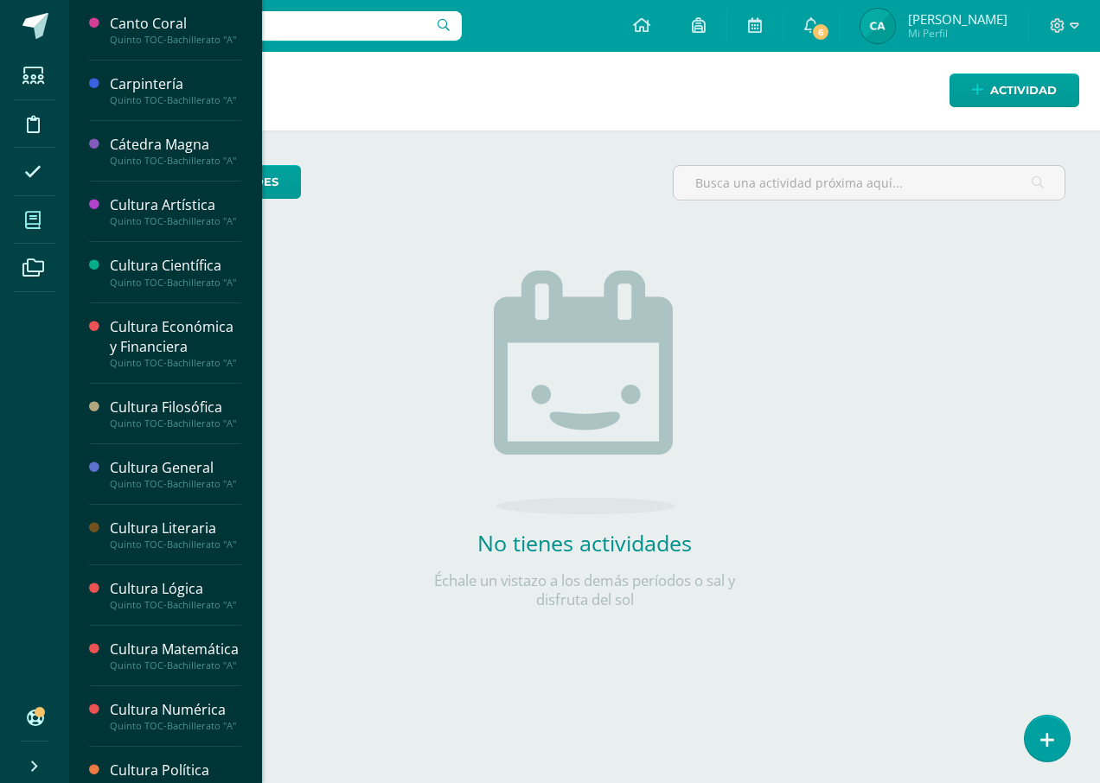
click at [34, 219] on icon at bounding box center [33, 220] width 16 height 17
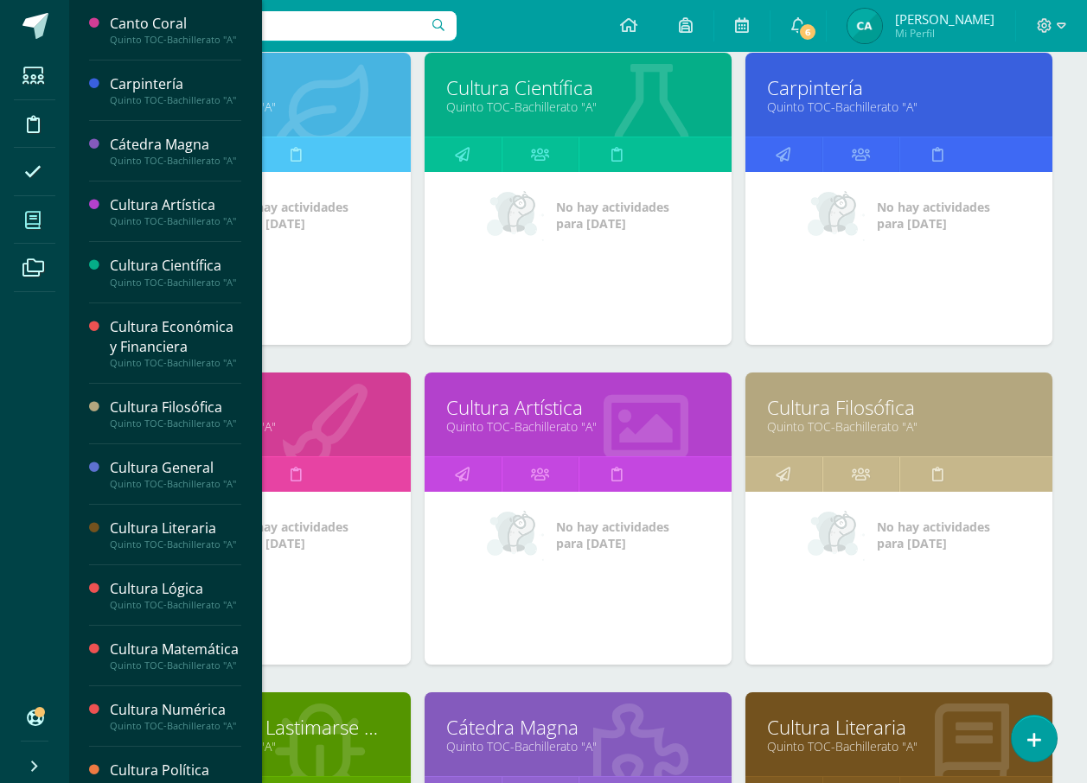
scroll to position [953, 0]
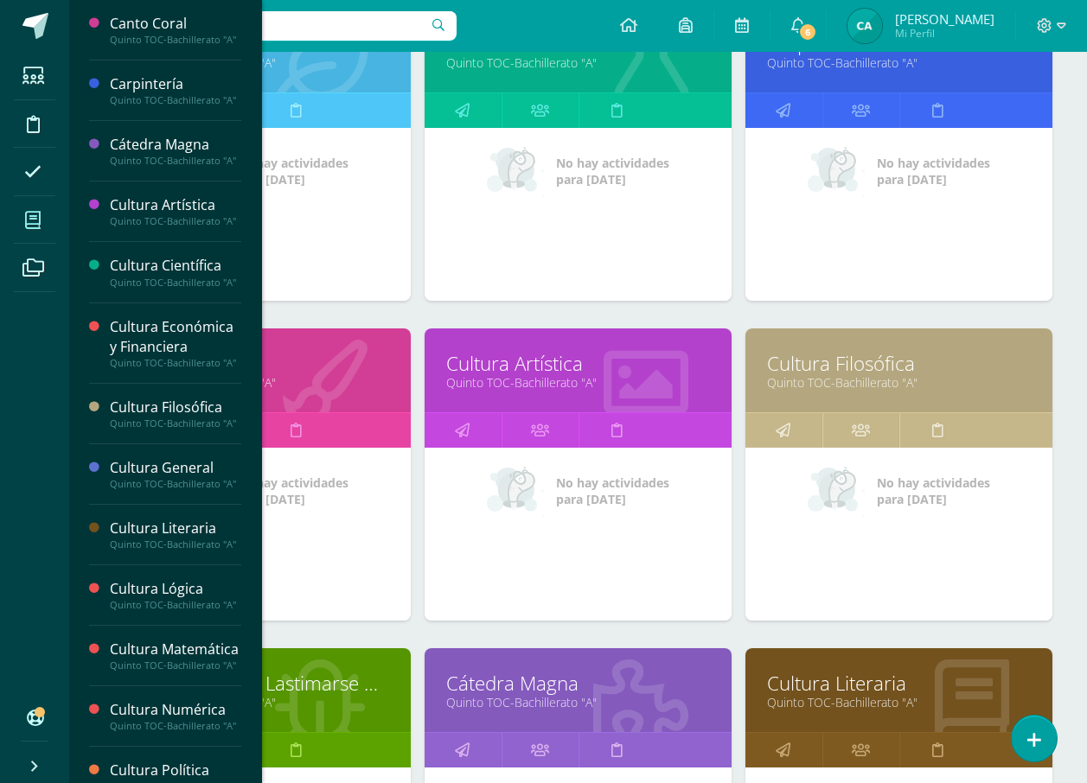
click at [865, 361] on link "Cultura Filosófica" at bounding box center [899, 363] width 264 height 27
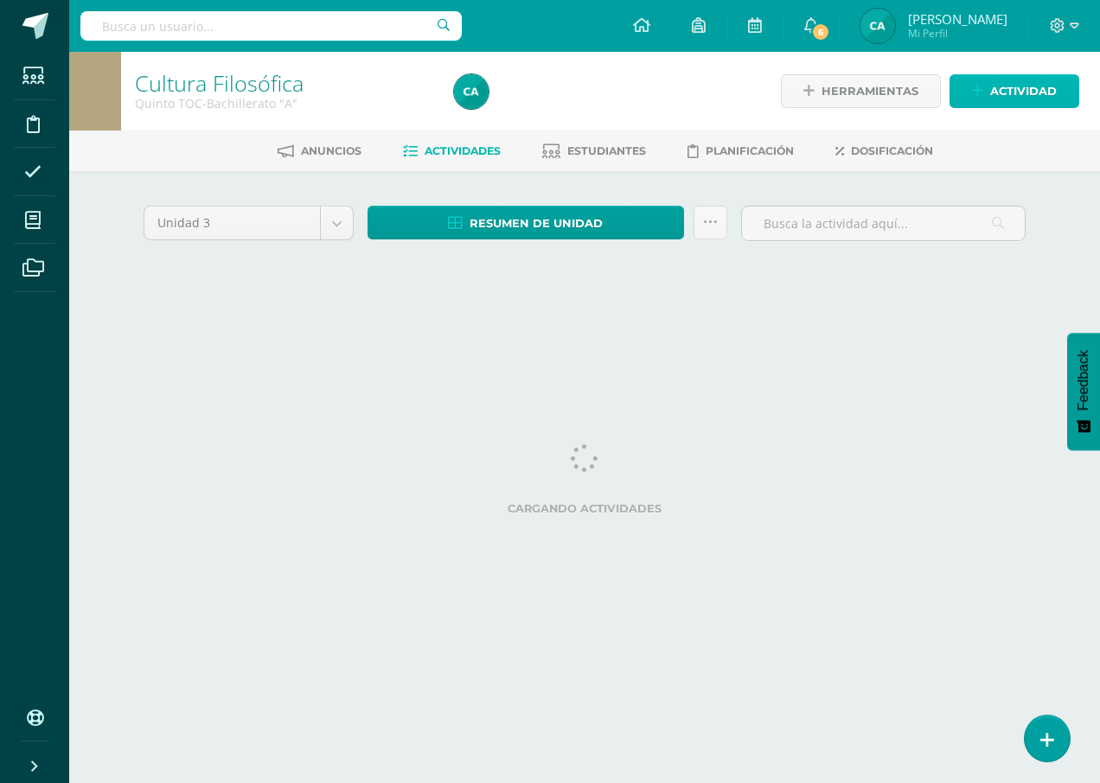
click at [1040, 78] on span "Actividad" at bounding box center [1023, 91] width 67 height 32
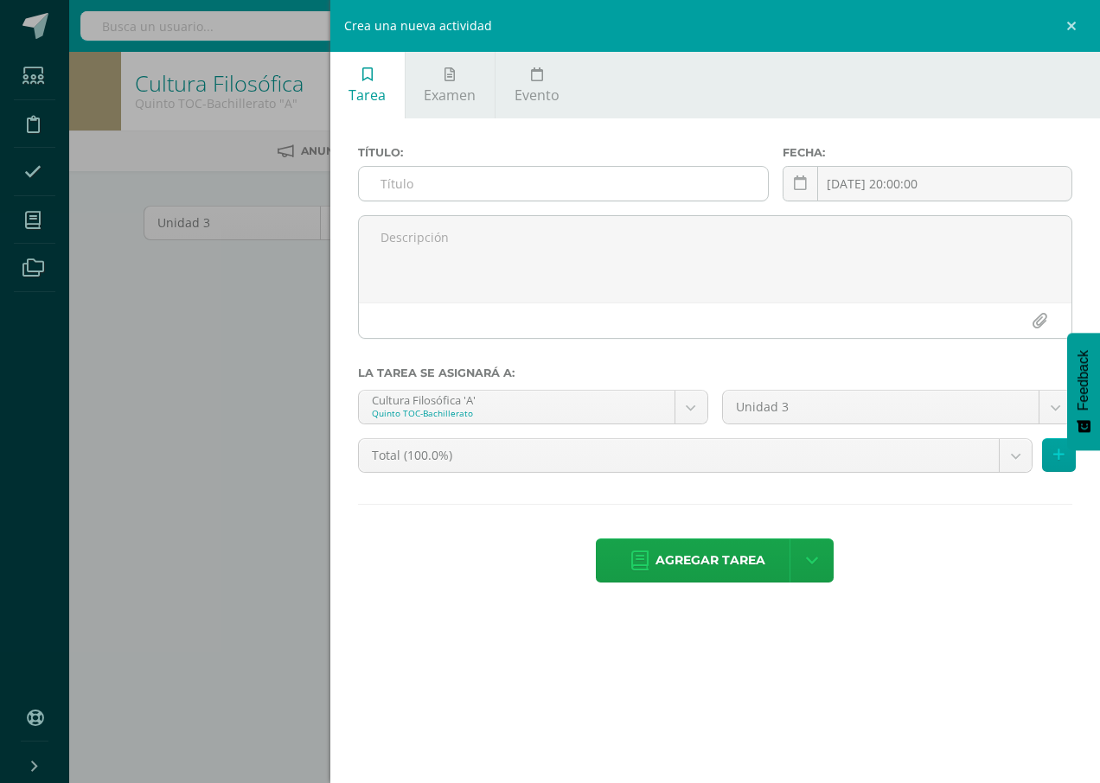
click at [683, 171] on input "text" at bounding box center [563, 184] width 409 height 34
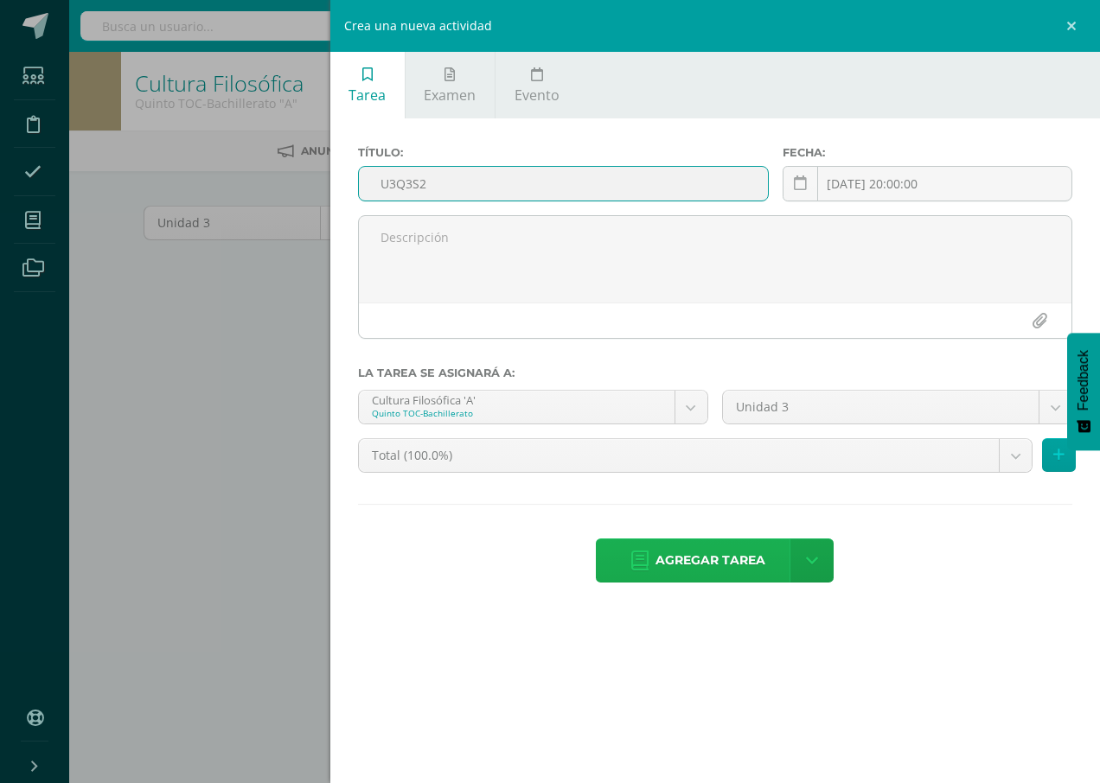
type input "U3Q3S2"
click at [732, 563] on span "Agregar tarea" at bounding box center [710, 561] width 110 height 42
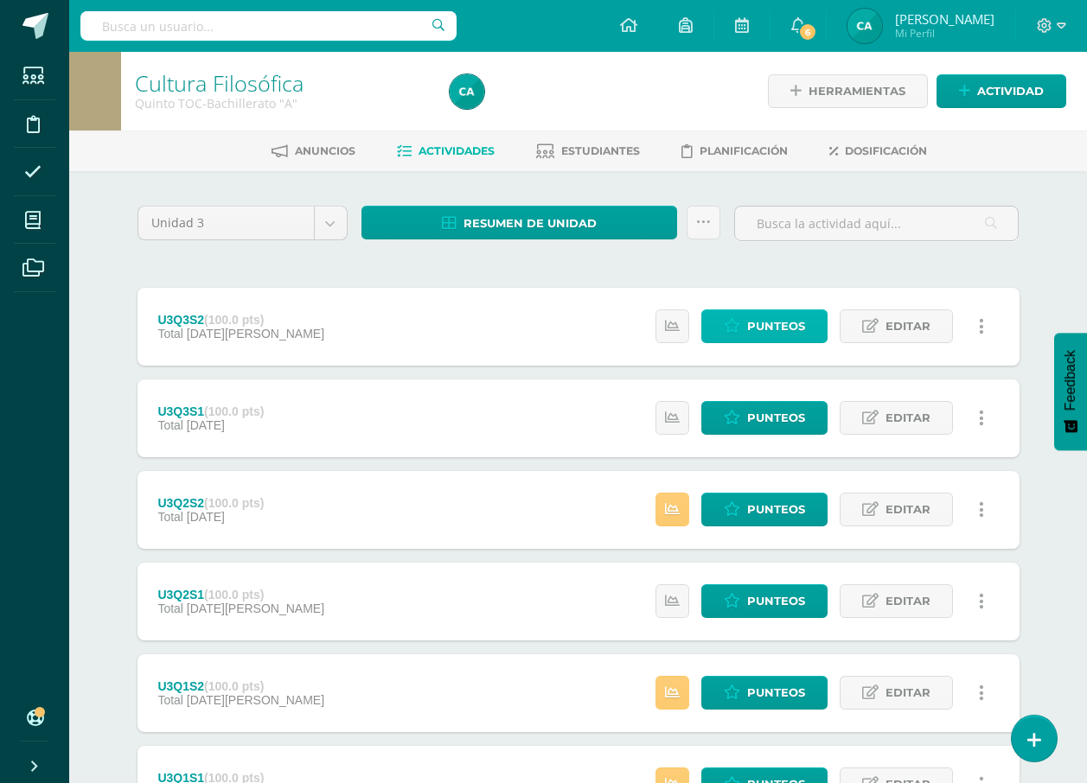
click at [725, 328] on icon at bounding box center [732, 326] width 16 height 15
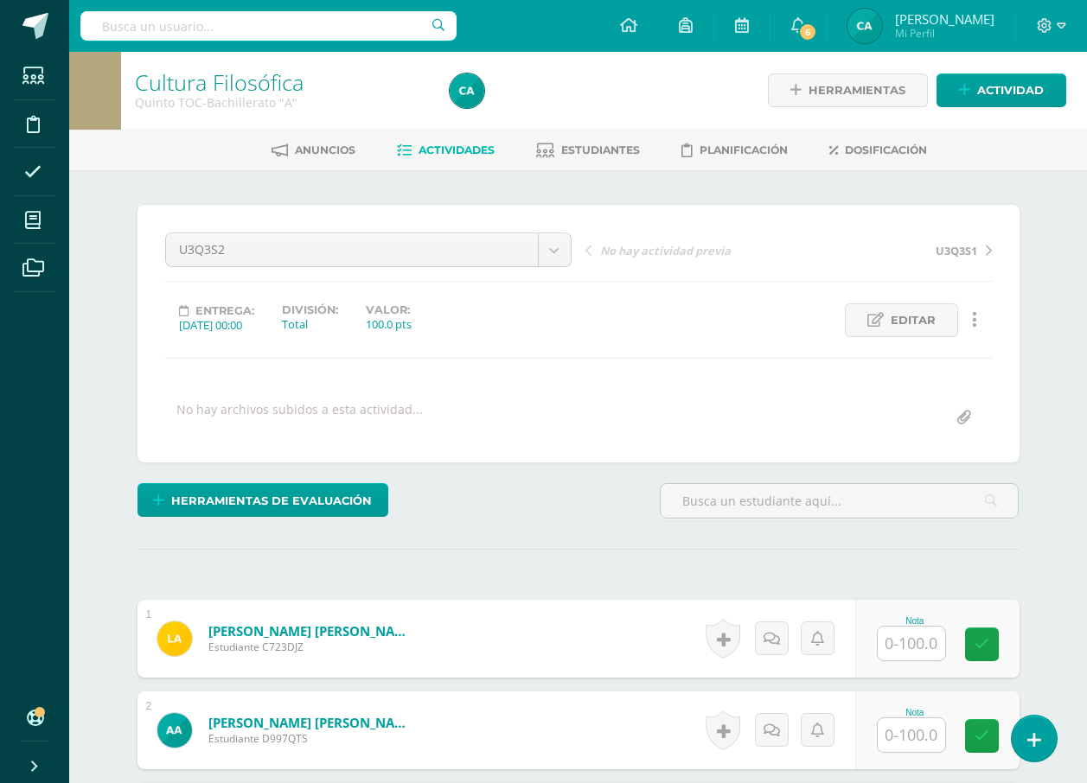
scroll to position [2, 0]
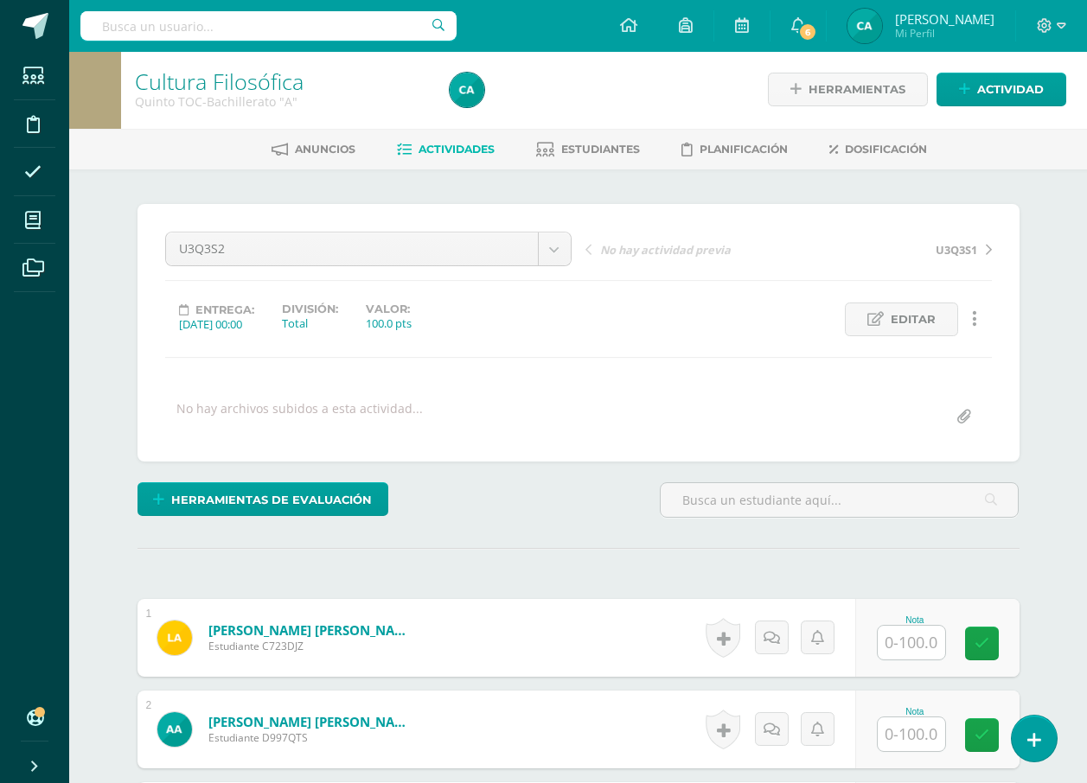
click at [914, 649] on input "text" at bounding box center [911, 643] width 67 height 34
type input "100"
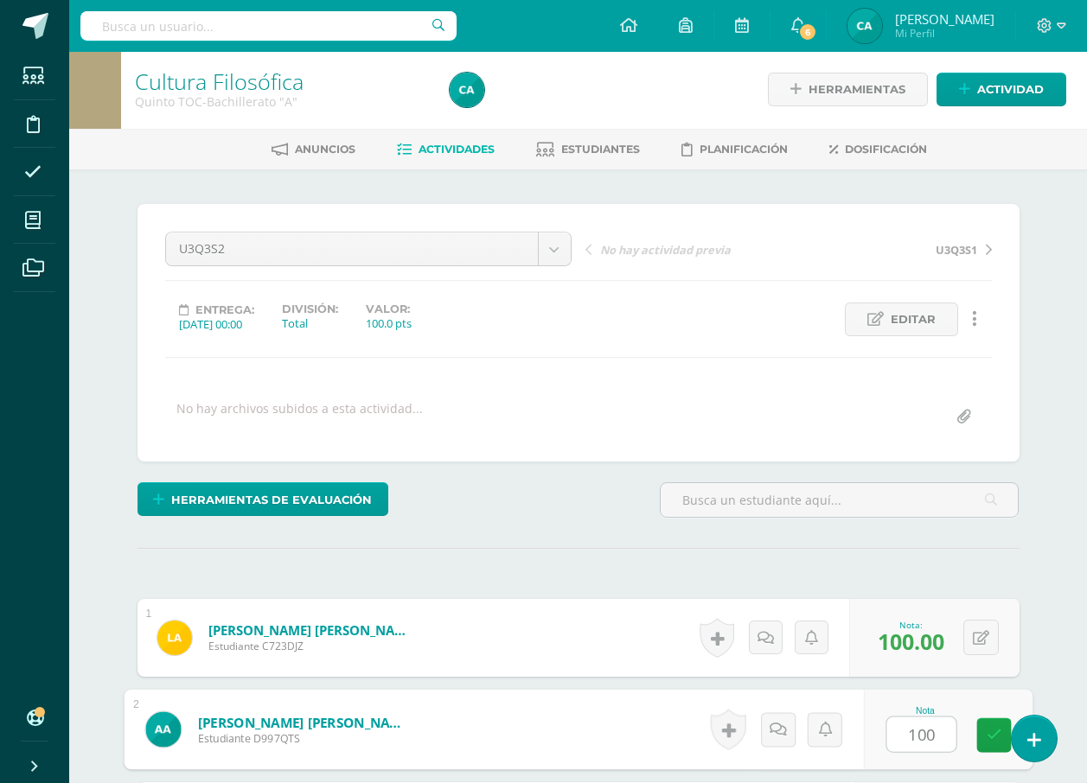
type input "100"
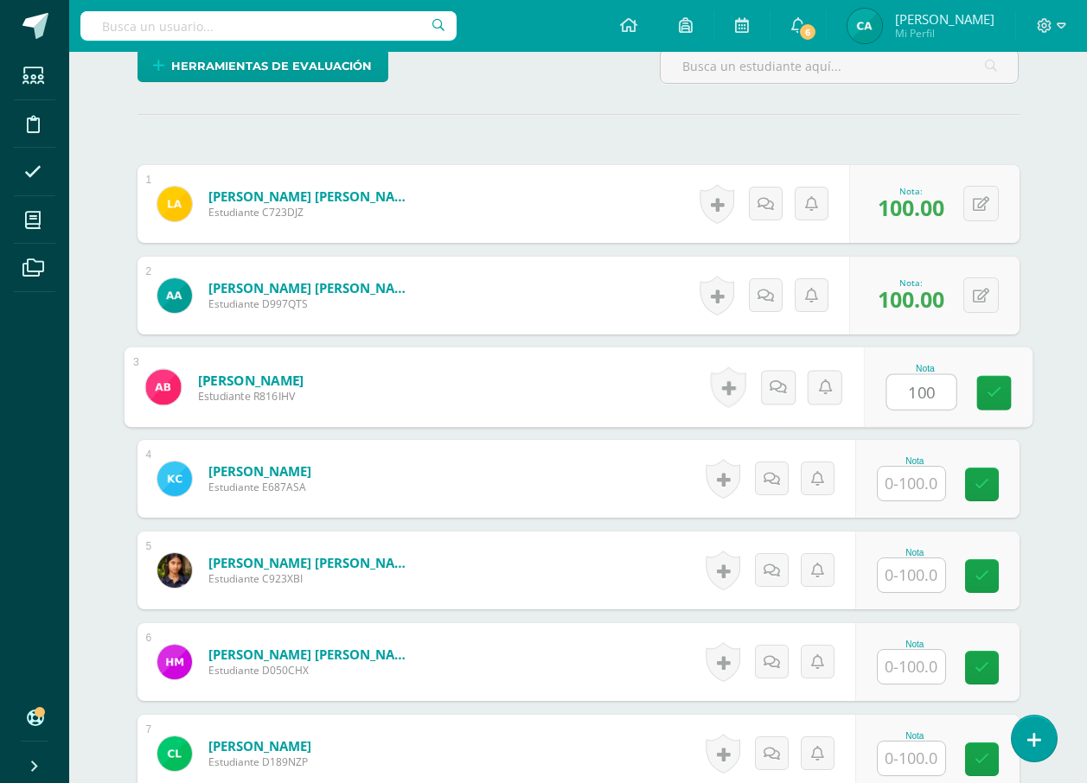
type input "100"
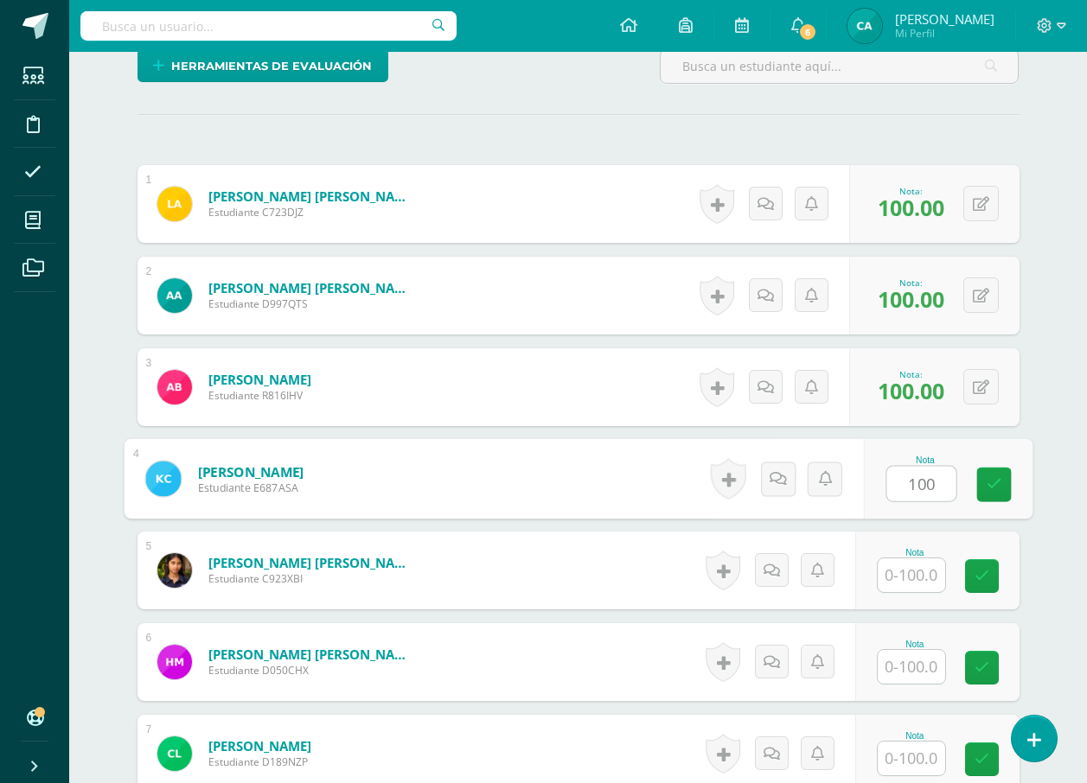
type input "100"
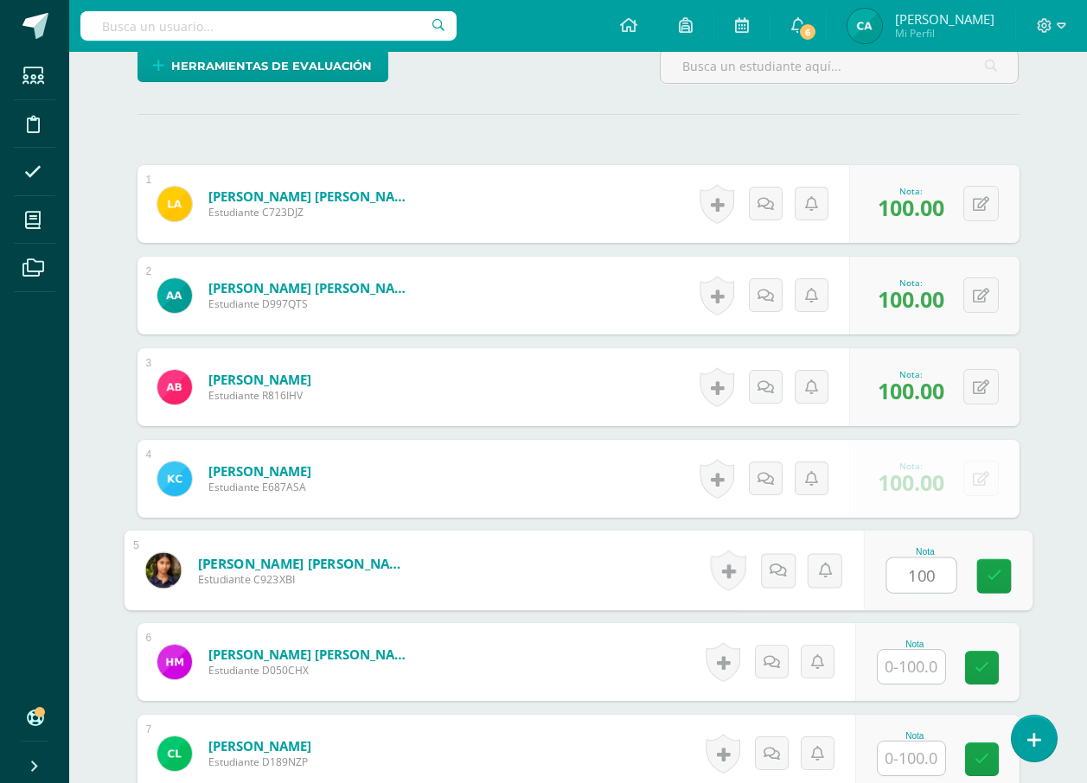
type input "100"
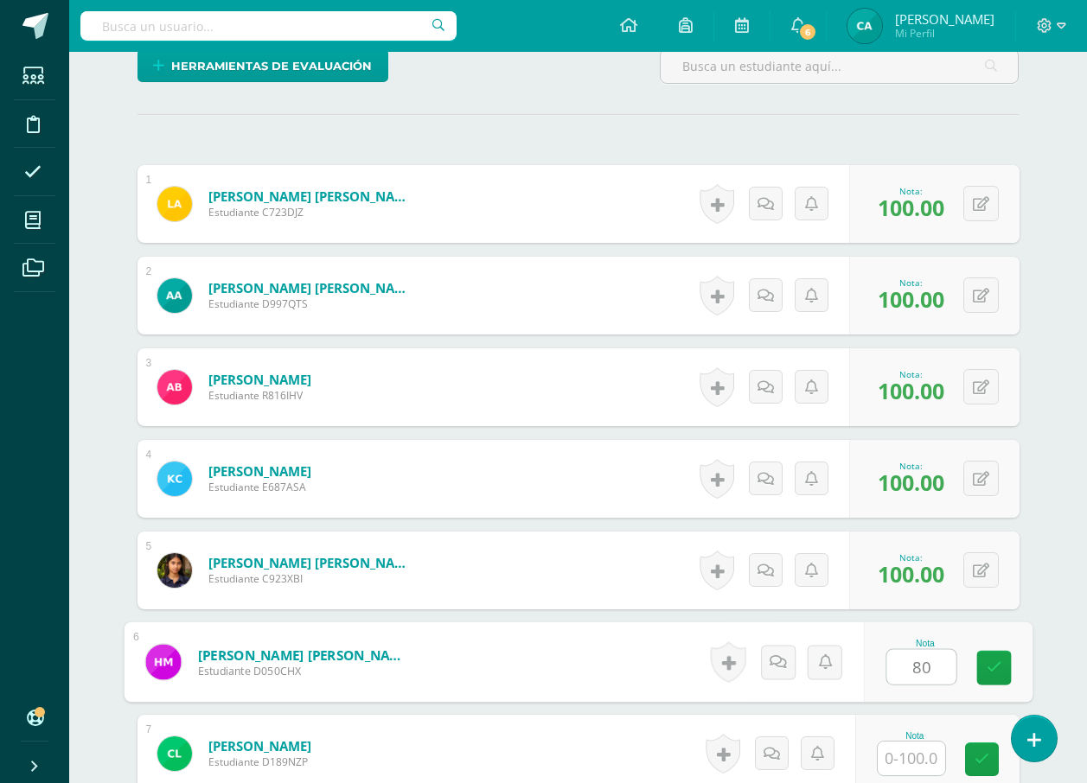
type input "80"
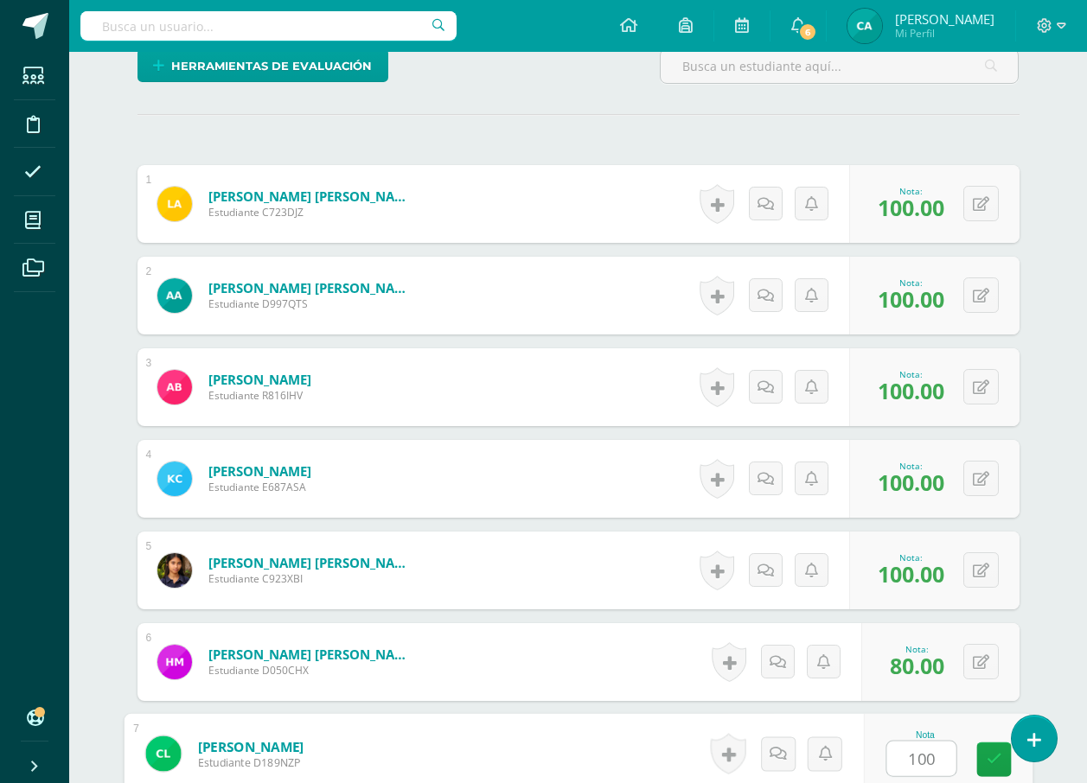
type input "100"
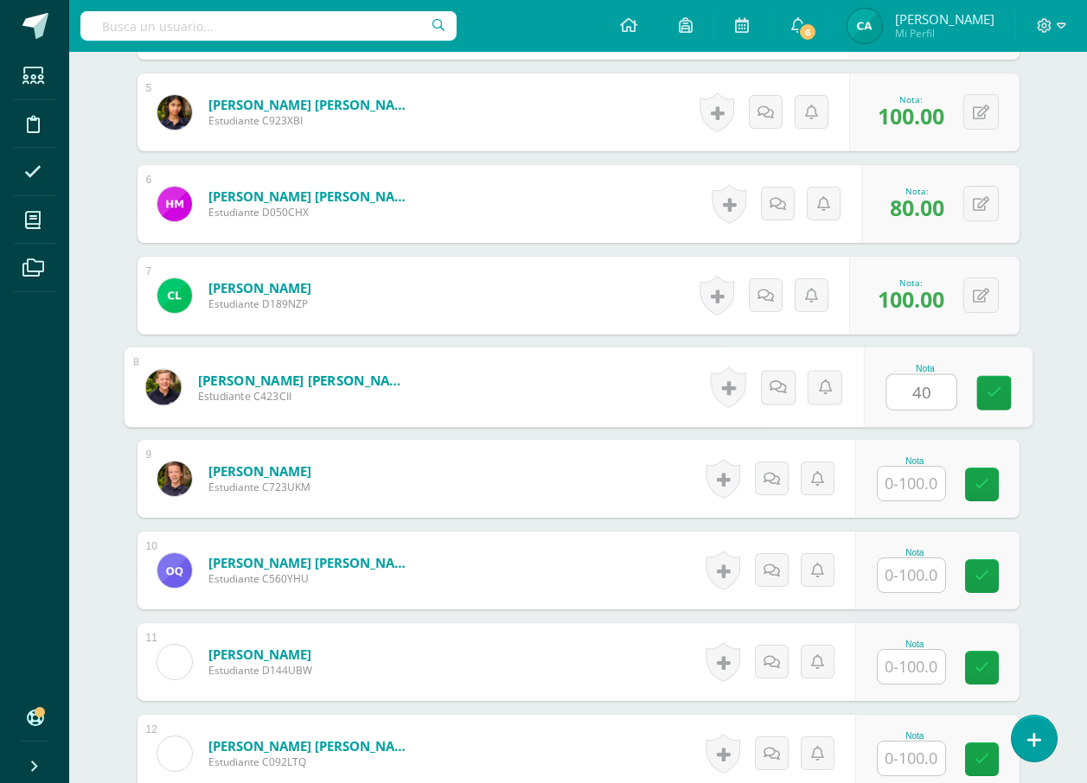
type input "40"
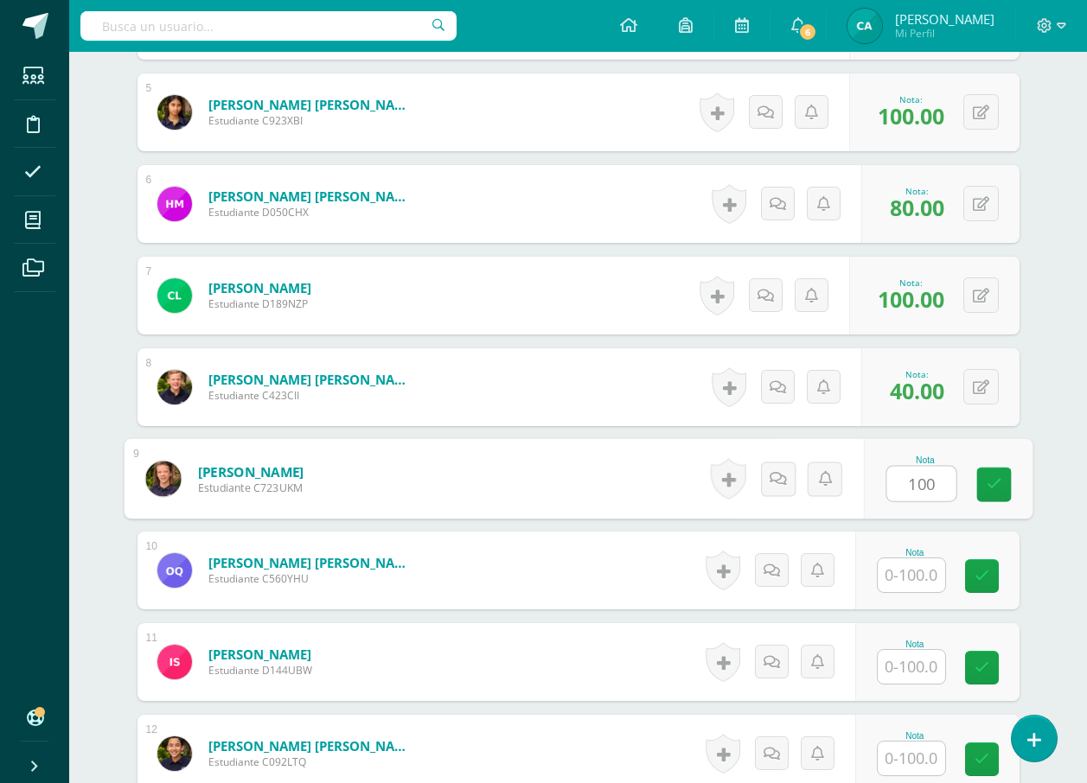
type input "100"
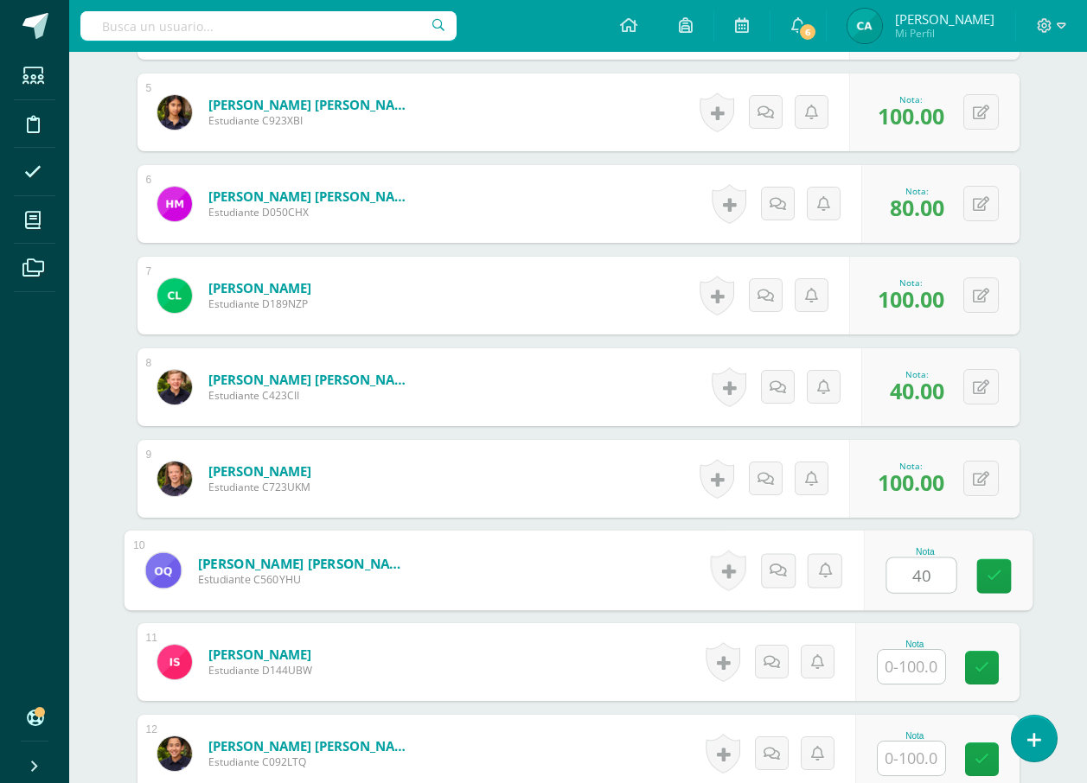
type input "40"
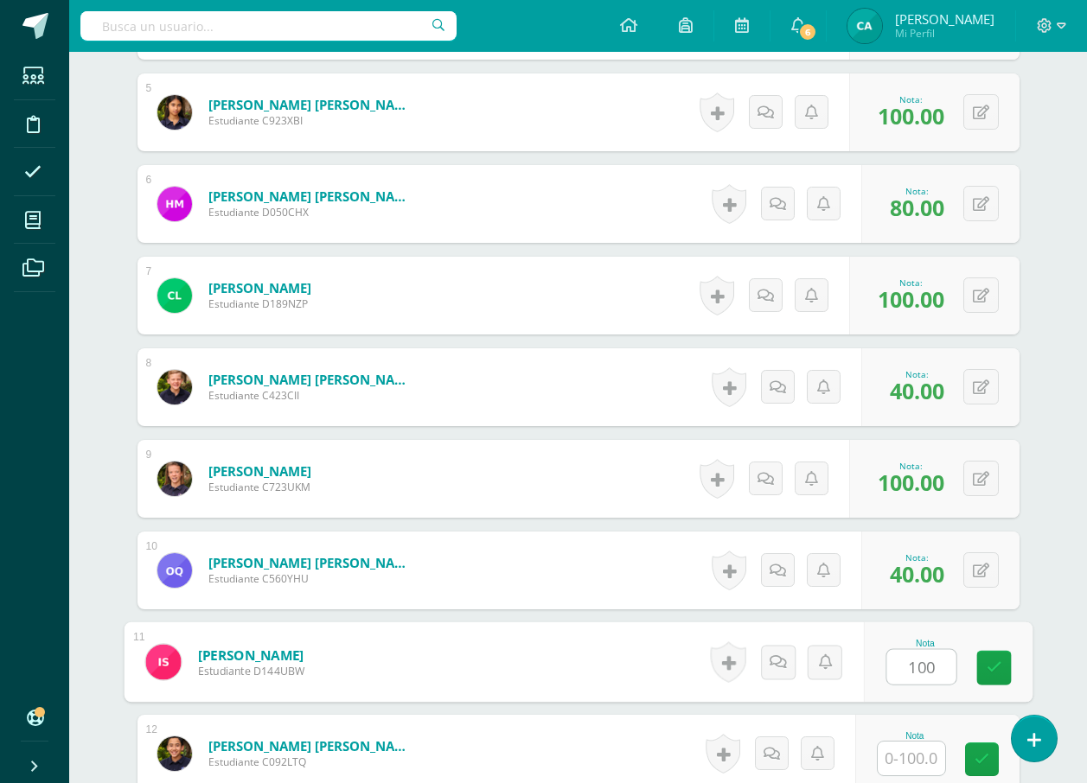
type input "100"
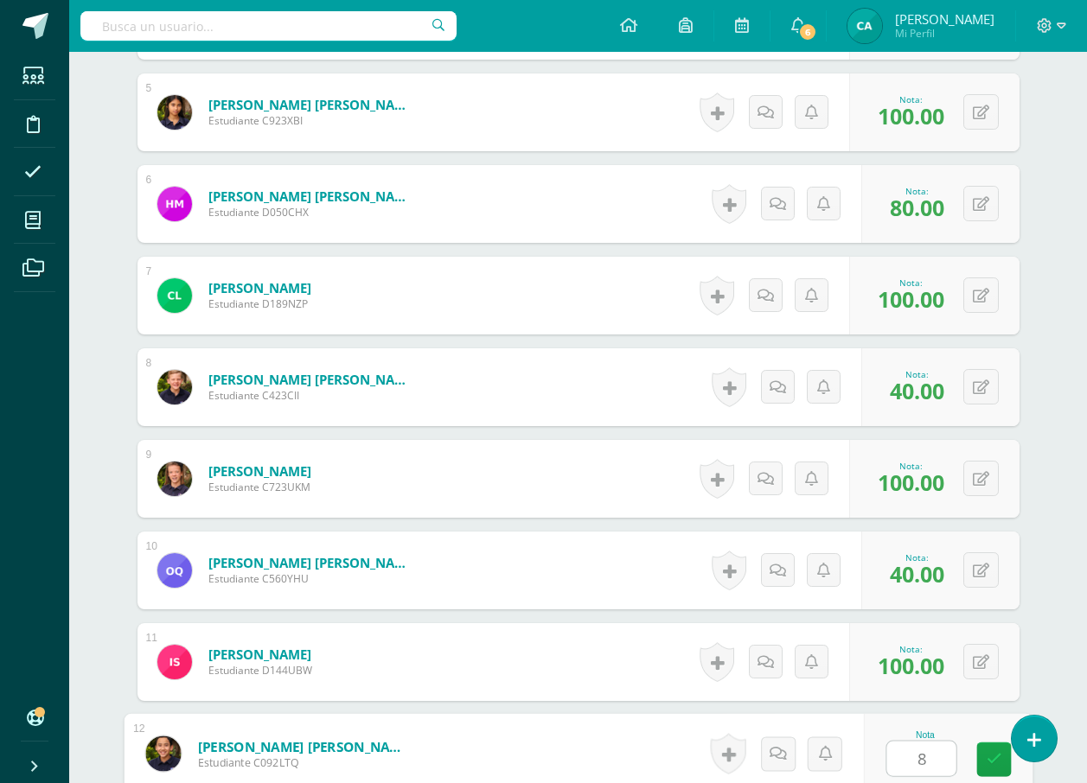
type input "80"
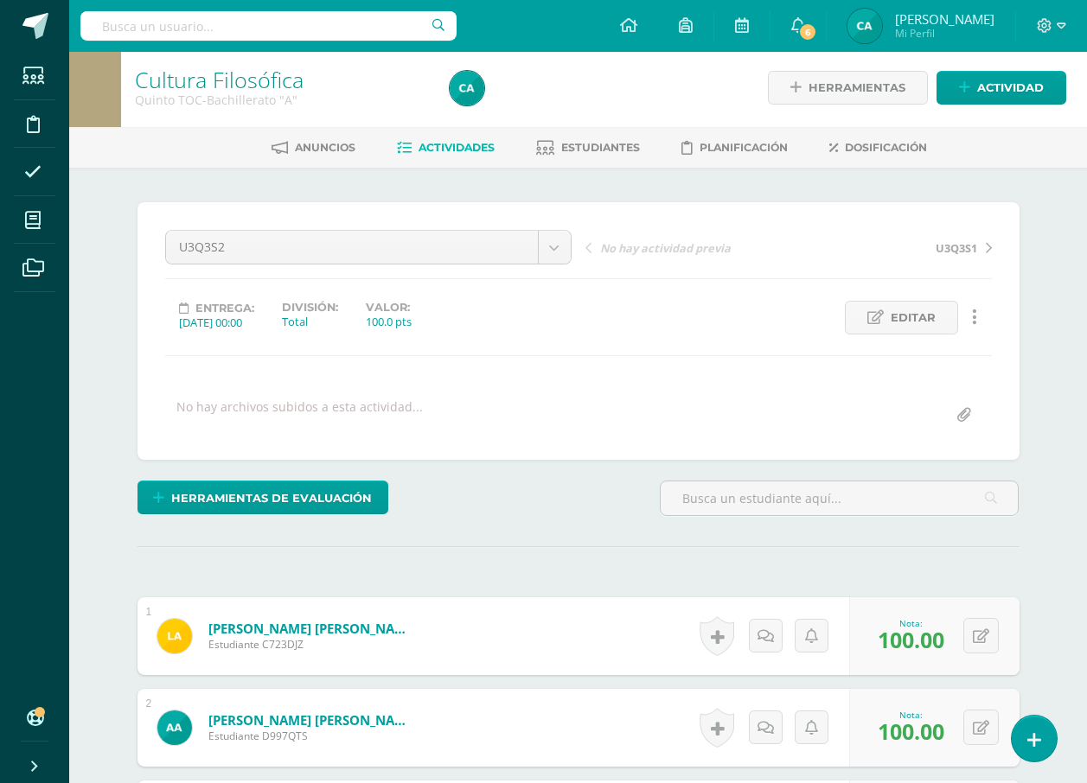
scroll to position [0, 0]
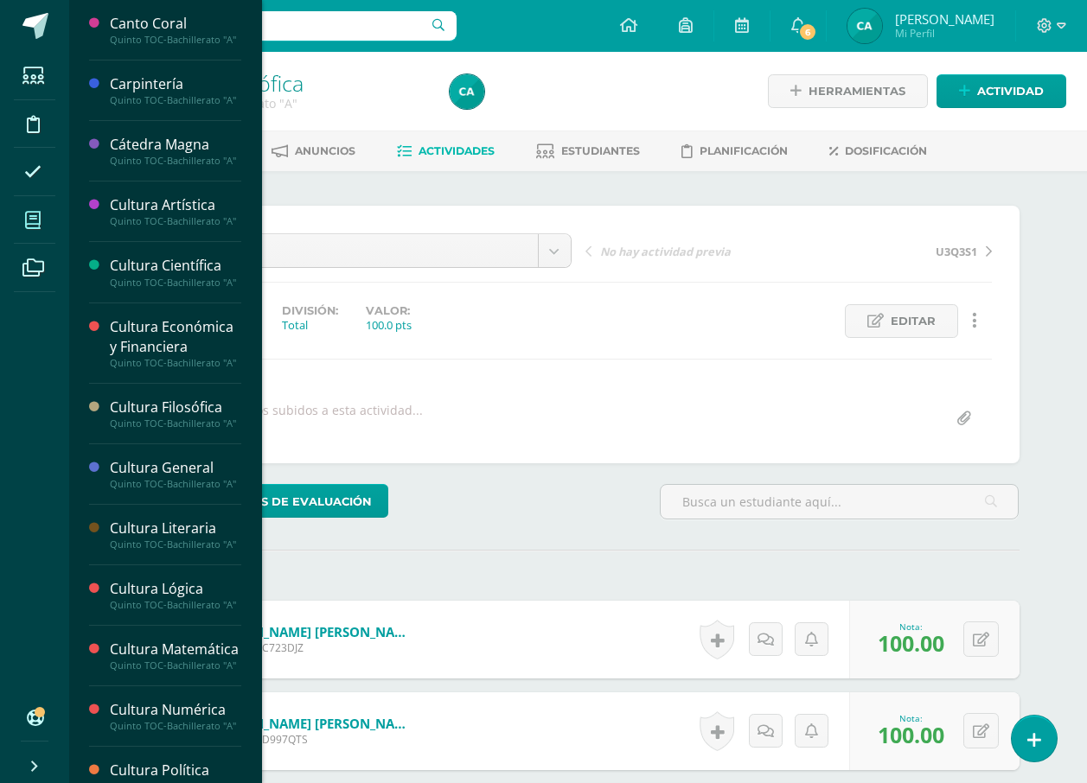
click at [41, 223] on icon at bounding box center [33, 220] width 16 height 17
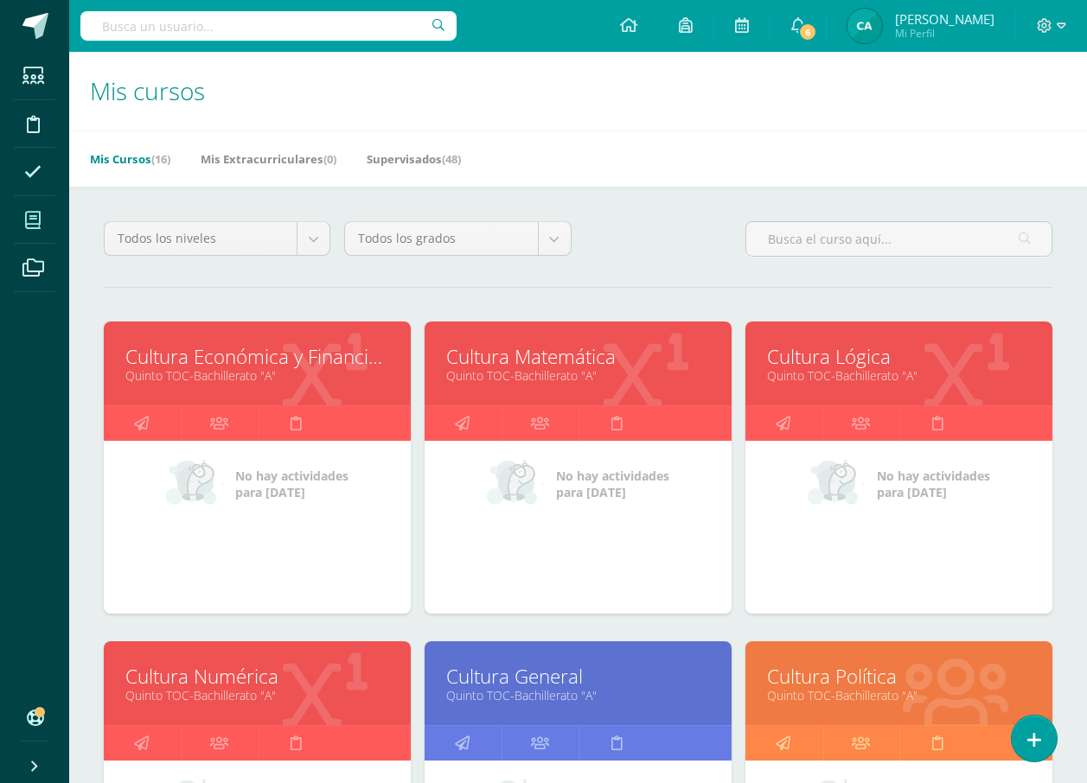
click at [351, 361] on link "Cultura Económica y Financiera" at bounding box center [257, 356] width 264 height 27
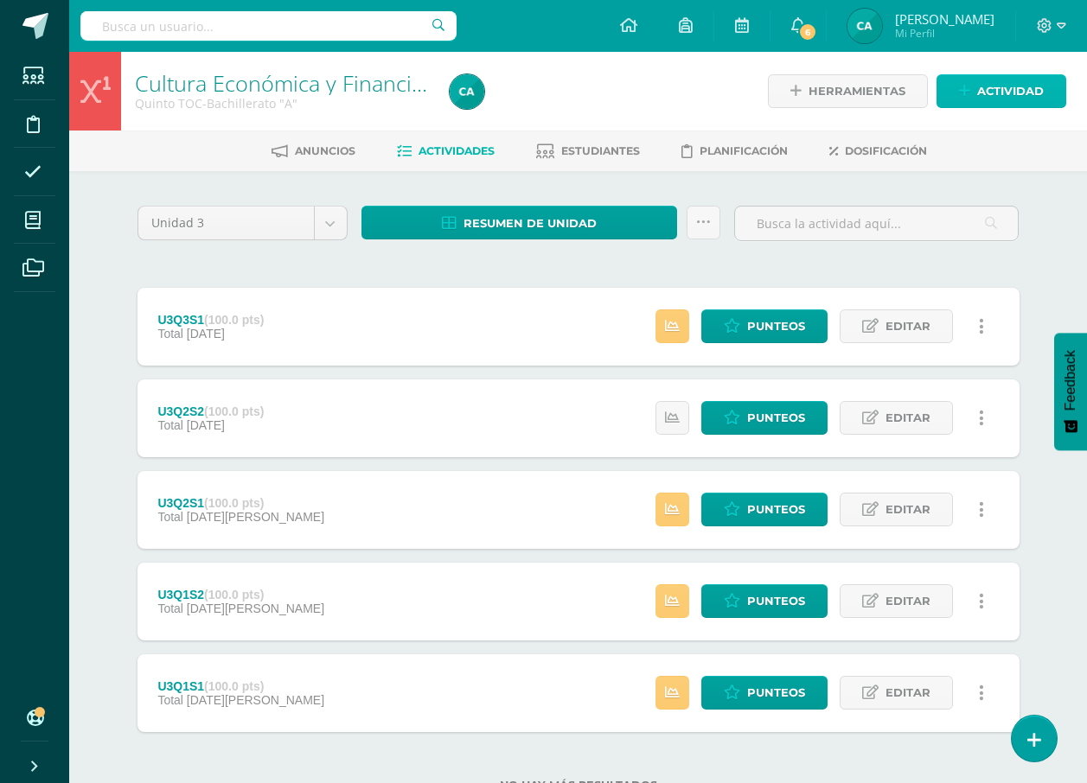
click at [1008, 94] on span "Actividad" at bounding box center [1010, 91] width 67 height 32
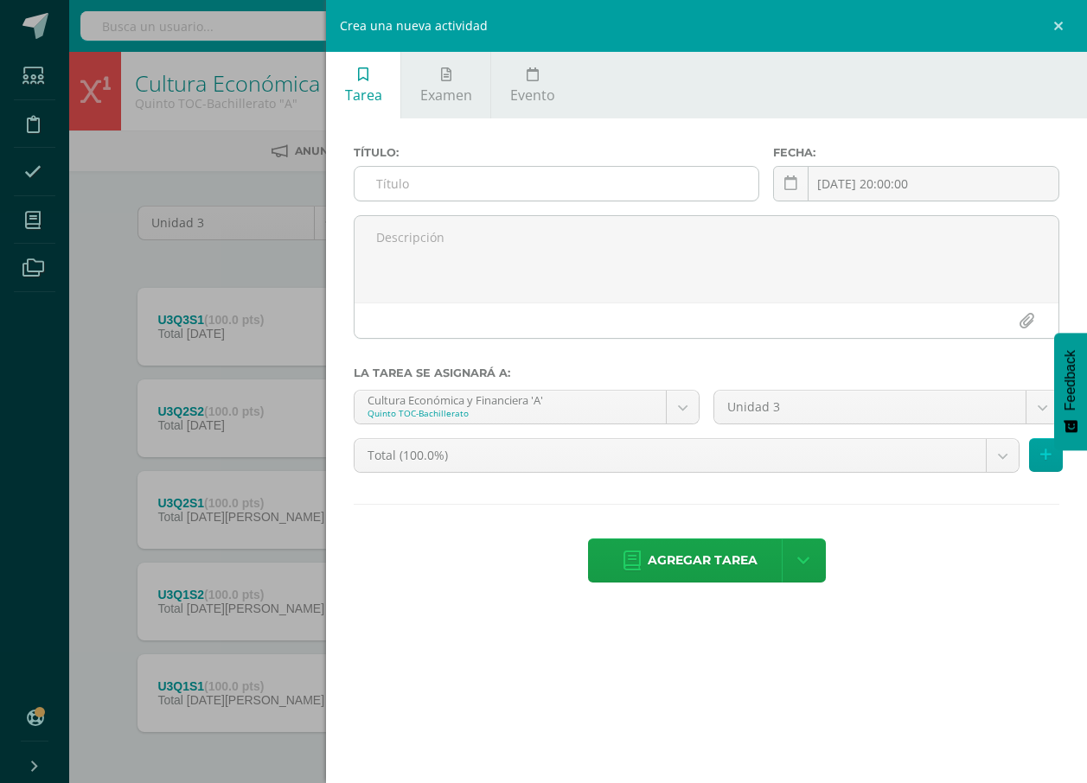
click at [680, 179] on input "text" at bounding box center [557, 184] width 404 height 34
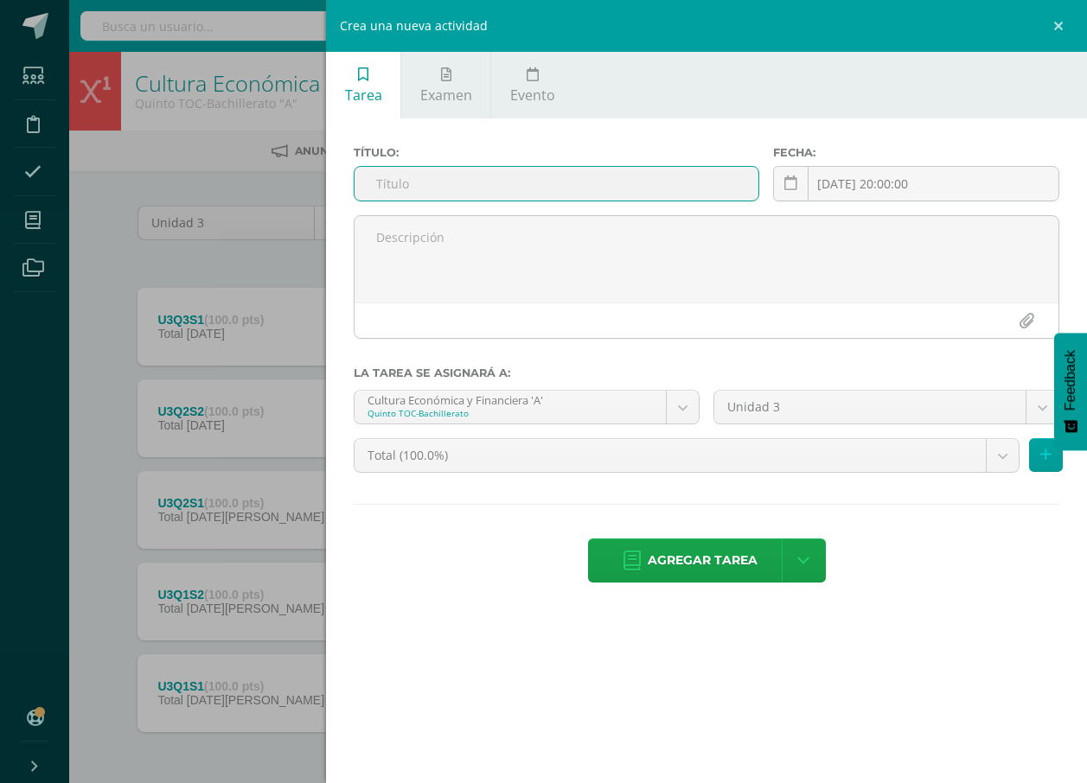
type input "U3Q3S2"
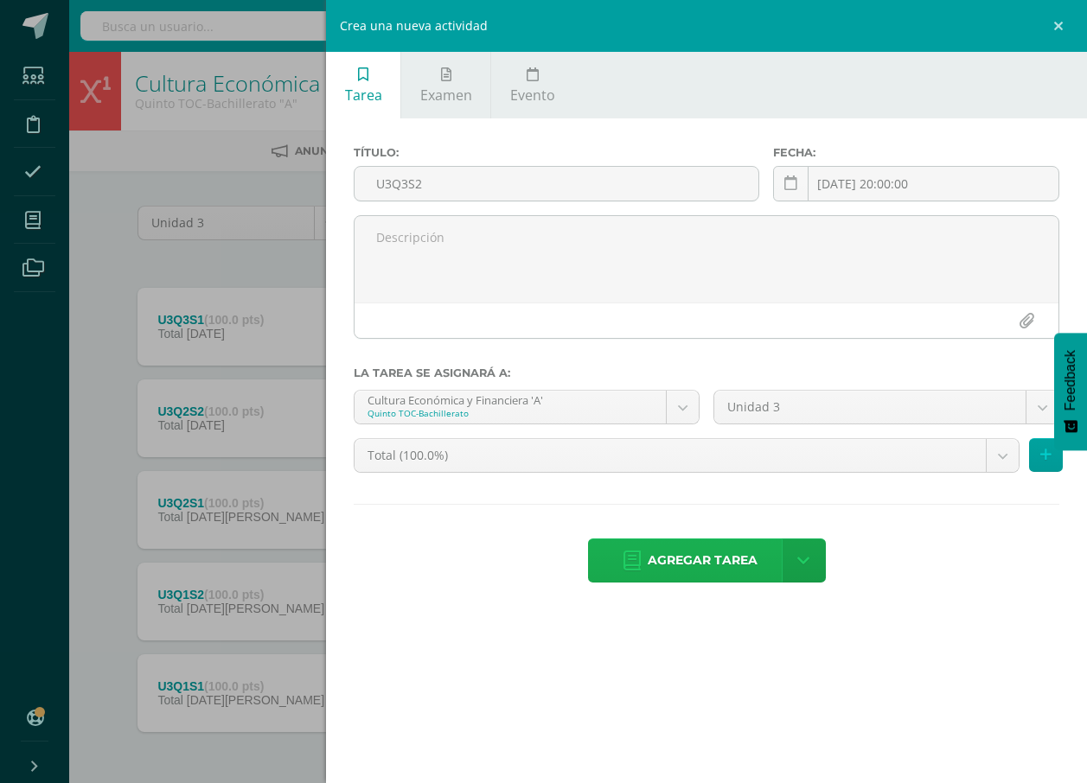
click at [660, 562] on span "Agregar tarea" at bounding box center [703, 561] width 110 height 42
